Goal: Information Seeking & Learning: Learn about a topic

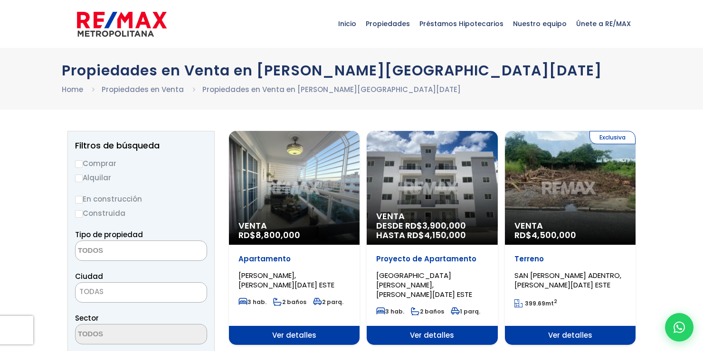
select select
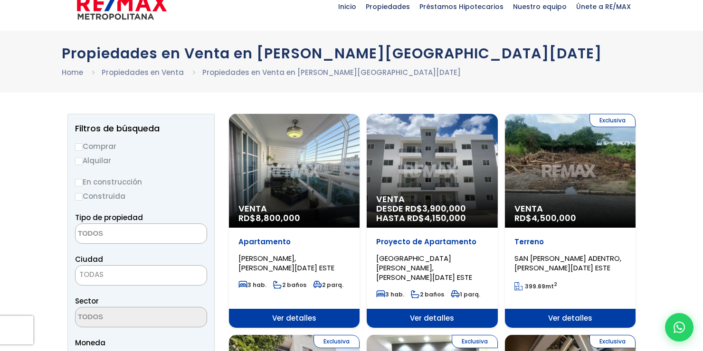
scroll to position [47, 0]
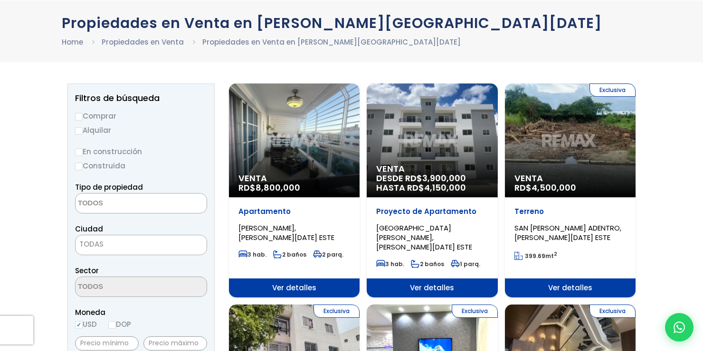
click at [81, 152] on input "En construcción" at bounding box center [79, 153] width 8 height 8
radio input "true"
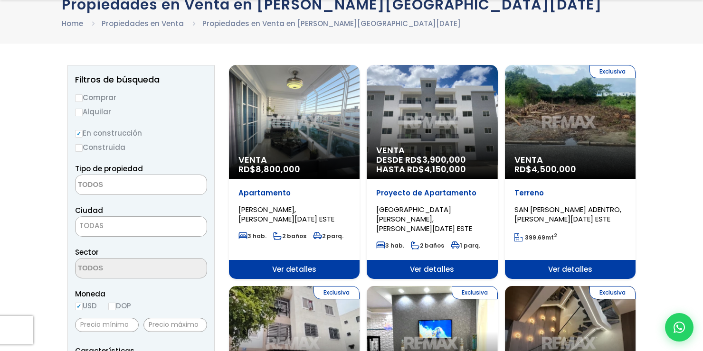
scroll to position [142, 0]
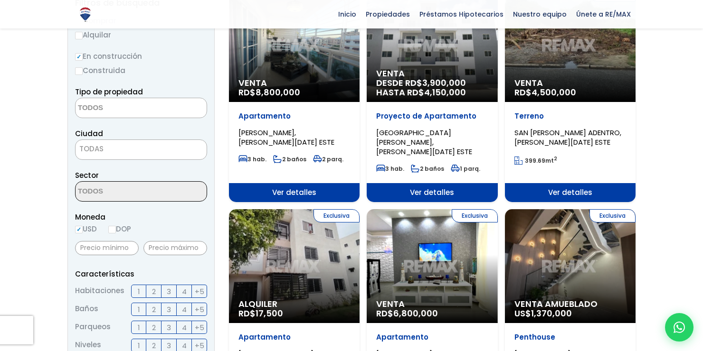
click at [105, 148] on span "TODAS" at bounding box center [140, 148] width 131 height 13
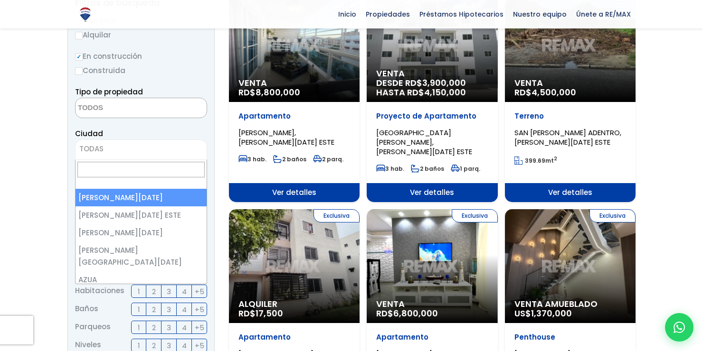
select select "1"
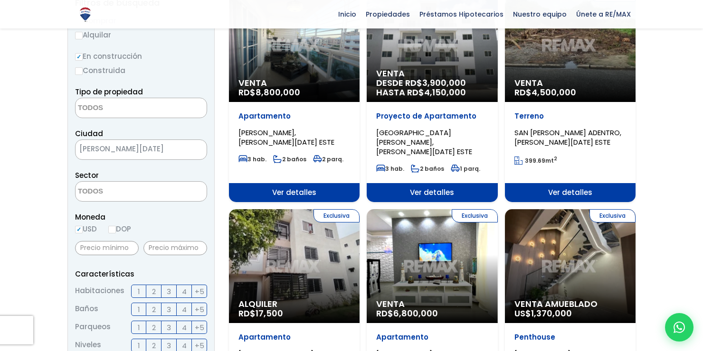
click at [149, 192] on textarea "Search" at bounding box center [121, 192] width 92 height 20
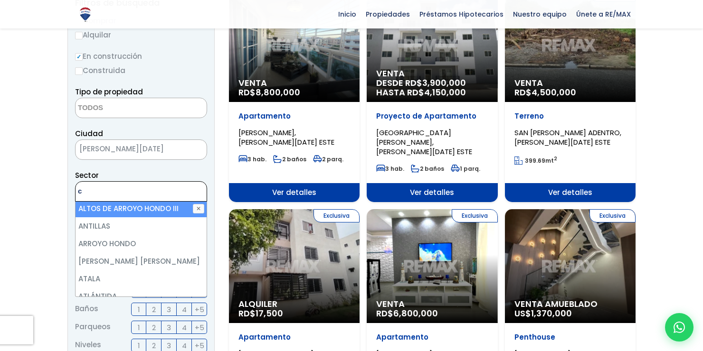
scroll to position [0, 0]
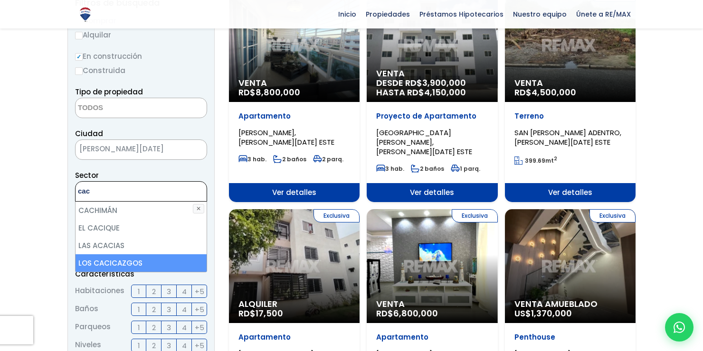
type textarea "cac"
click at [114, 264] on li "LOS CACICAZGOS" at bounding box center [140, 263] width 131 height 18
select select "61"
click at [134, 265] on li "LOS CACICAZGOS" at bounding box center [140, 263] width 131 height 18
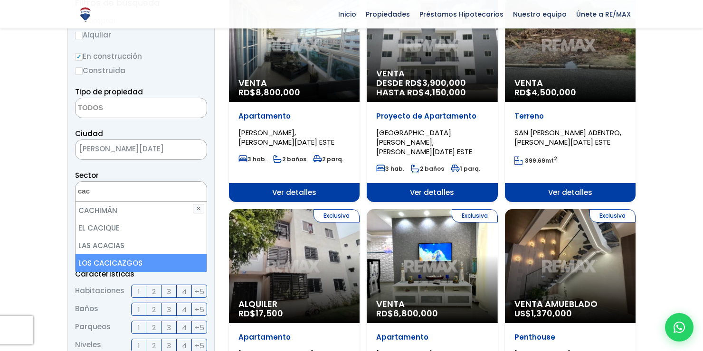
click at [116, 262] on li "LOS CACICAZGOS" at bounding box center [140, 263] width 131 height 18
select select "61"
click at [117, 262] on li "LOS CACICAZGOS" at bounding box center [140, 263] width 131 height 18
select select "61"
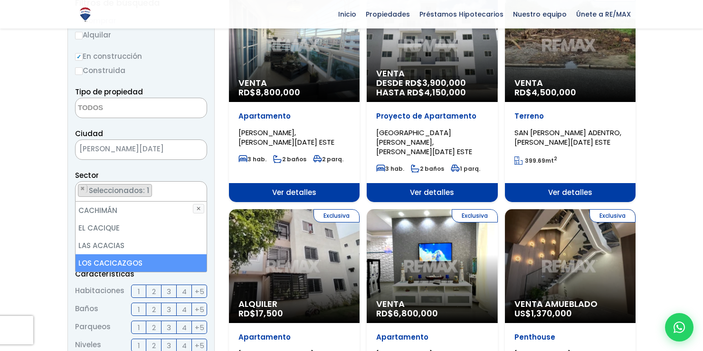
click at [115, 292] on span "Habitaciones" at bounding box center [99, 291] width 49 height 13
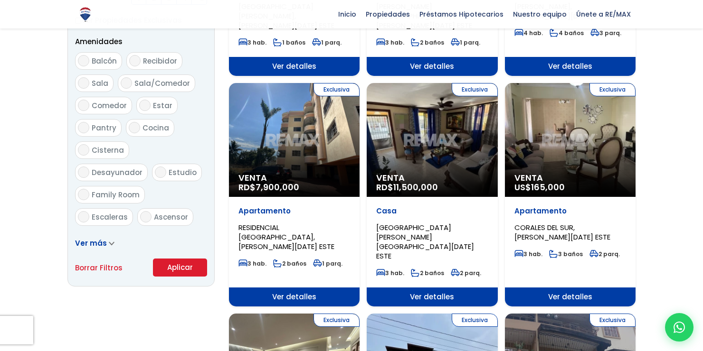
scroll to position [522, 0]
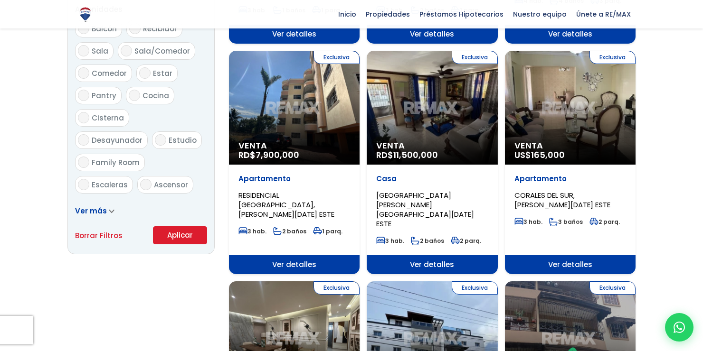
click at [178, 238] on button "Aplicar" at bounding box center [180, 235] width 54 height 18
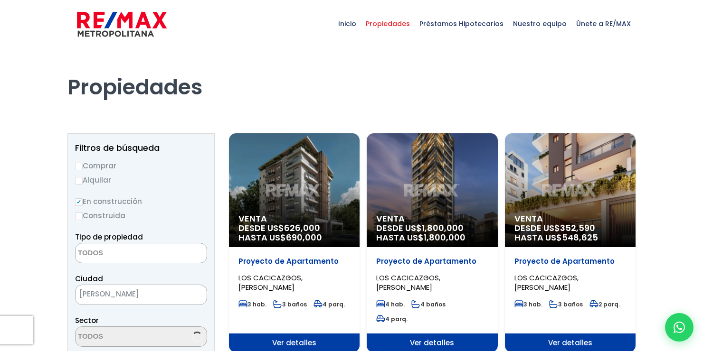
select select
select select "61"
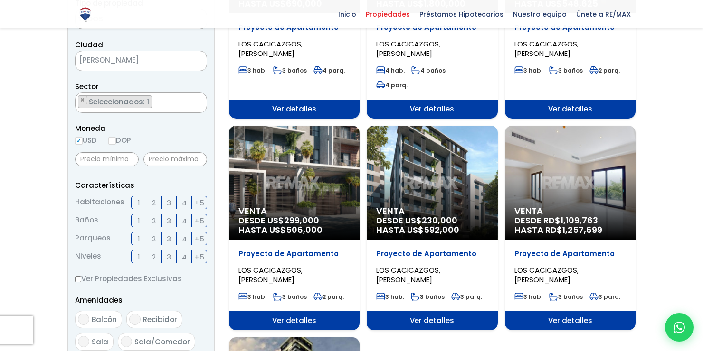
scroll to position [237, 0]
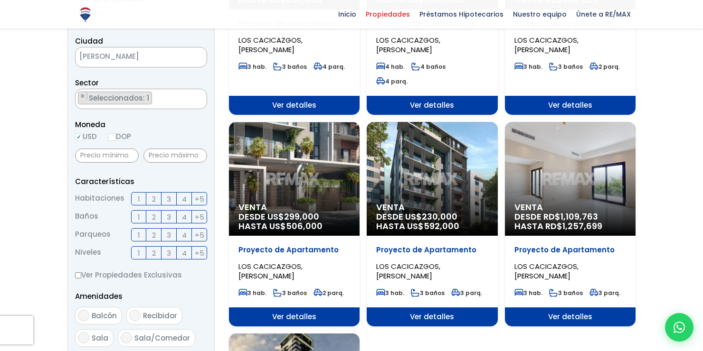
click at [466, 262] on p "LOS CACICAZGOS, SANTO DOMINGO DE GUZMÁN" at bounding box center [432, 271] width 112 height 19
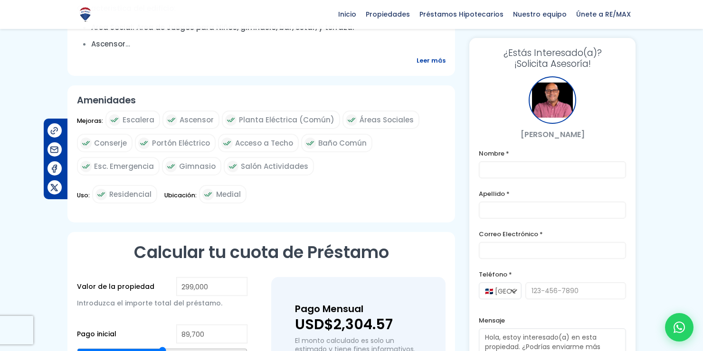
scroll to position [475, 0]
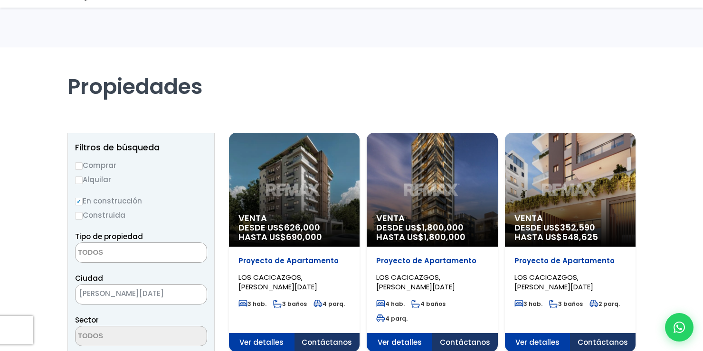
select select
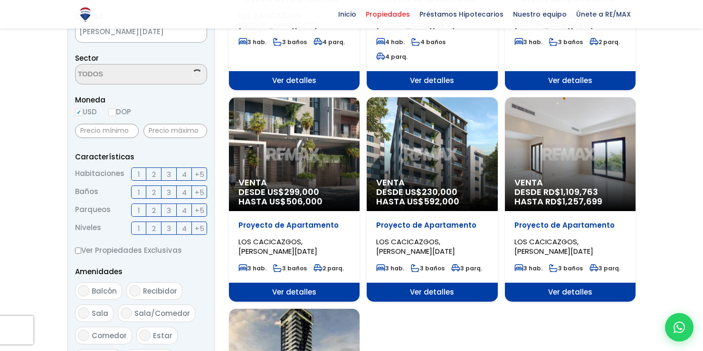
scroll to position [1597, 0]
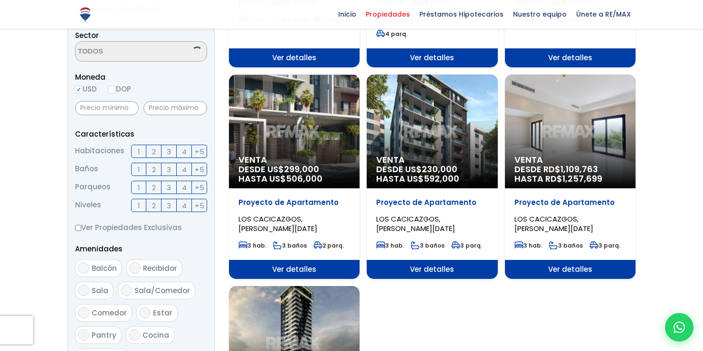
select select "61"
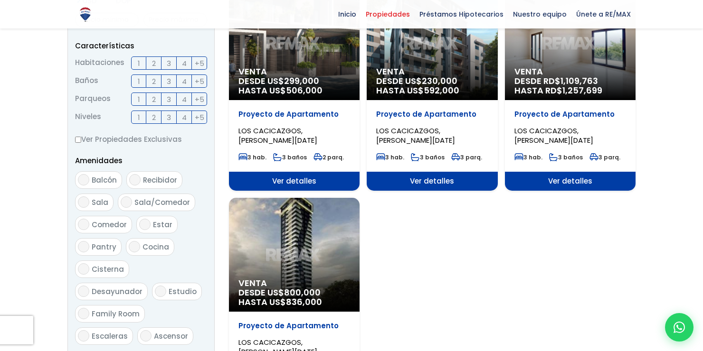
scroll to position [380, 0]
